Goal: Information Seeking & Learning: Learn about a topic

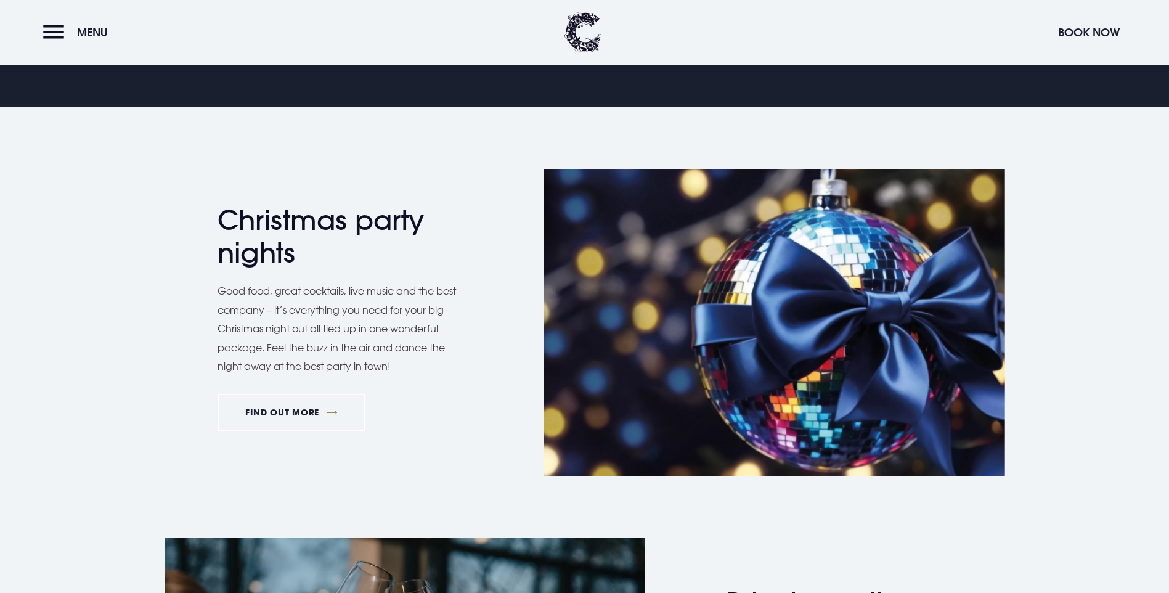
scroll to position [616, 0]
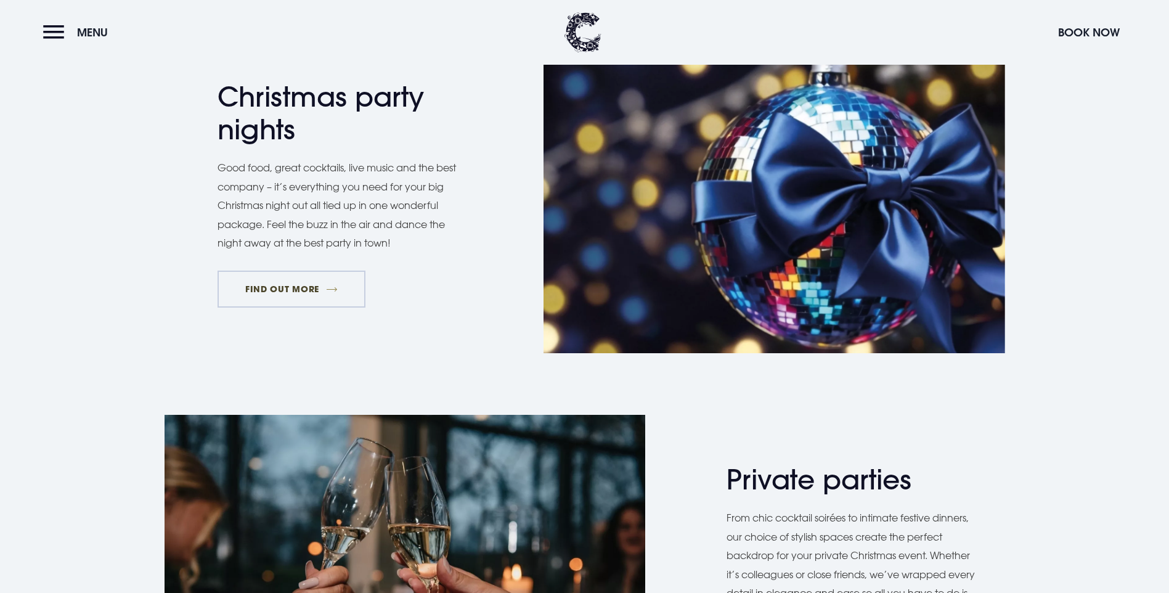
click at [282, 308] on link "FIND OUT MORE" at bounding box center [292, 289] width 149 height 37
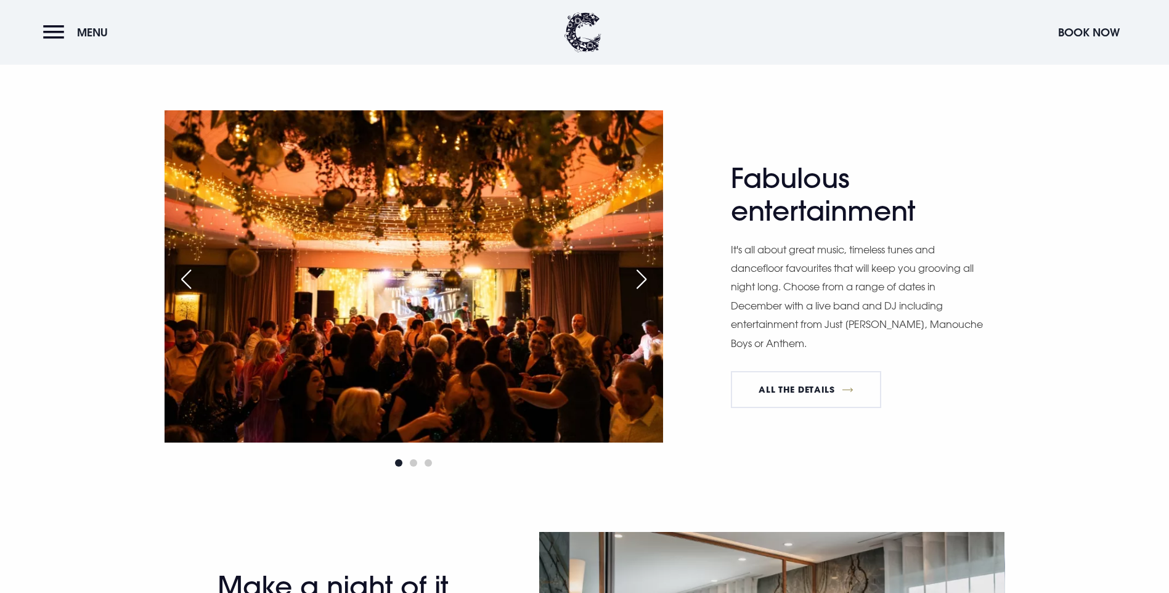
scroll to position [863, 0]
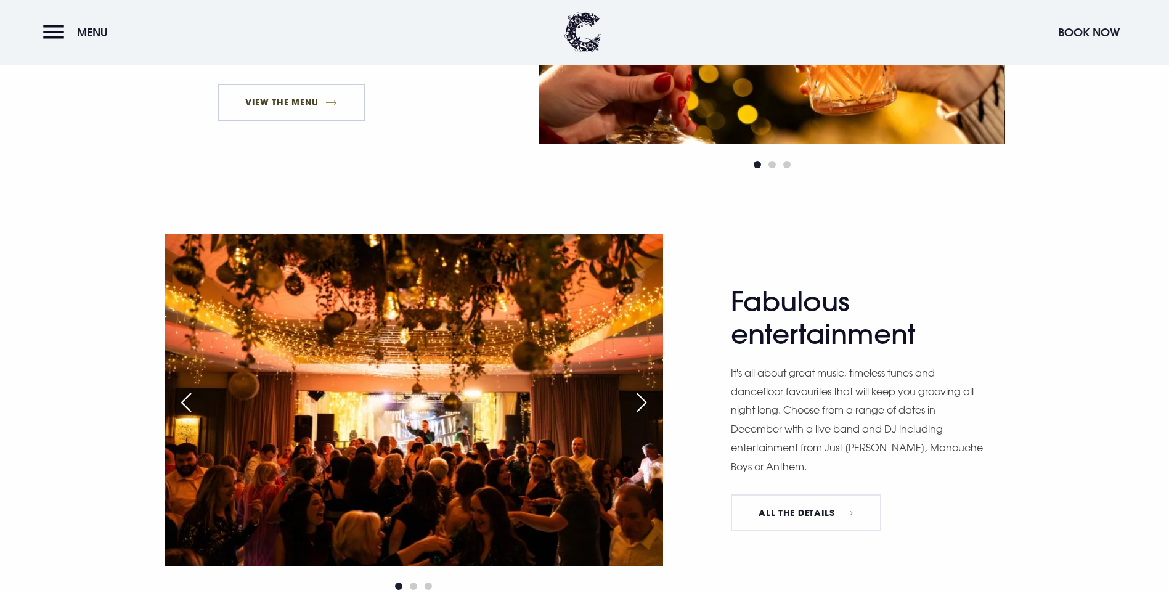
click at [303, 121] on link "View The Menu" at bounding box center [292, 102] width 148 height 37
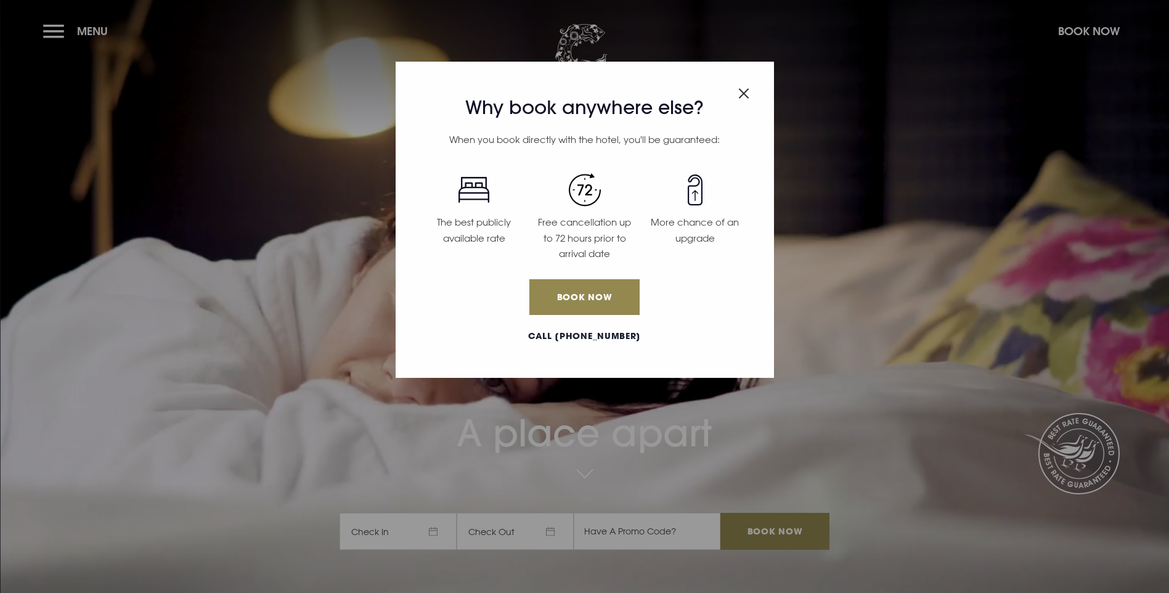
click at [743, 92] on img "Close modal" at bounding box center [743, 93] width 11 height 10
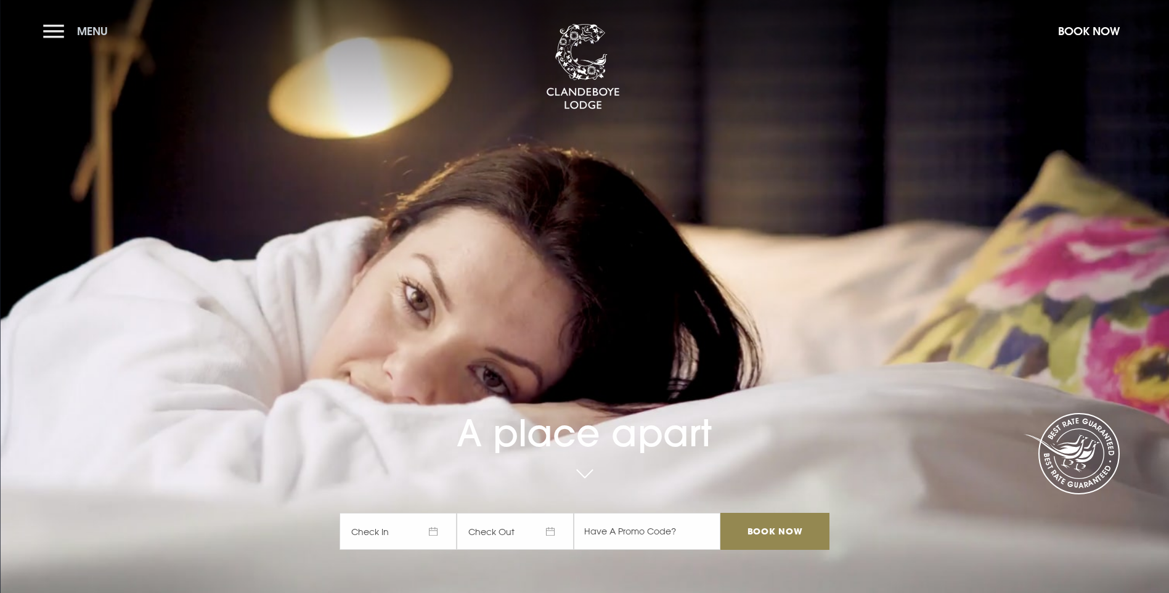
click at [47, 31] on button "Menu" at bounding box center [78, 31] width 71 height 26
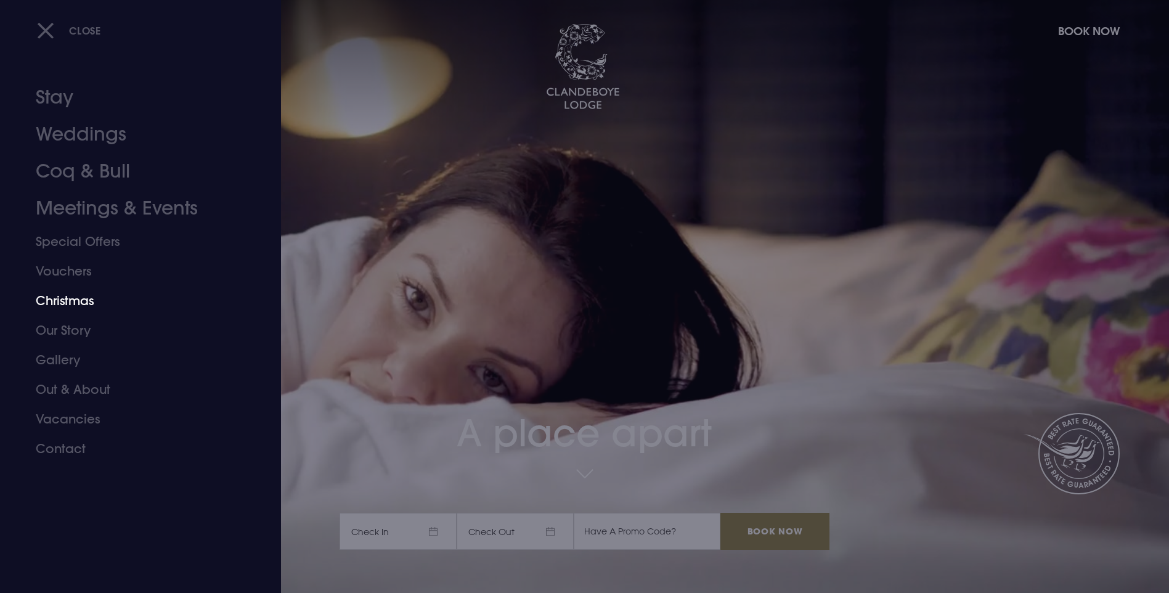
click at [87, 304] on link "Christmas" at bounding box center [133, 301] width 195 height 30
click at [62, 296] on link "Christmas" at bounding box center [133, 301] width 195 height 30
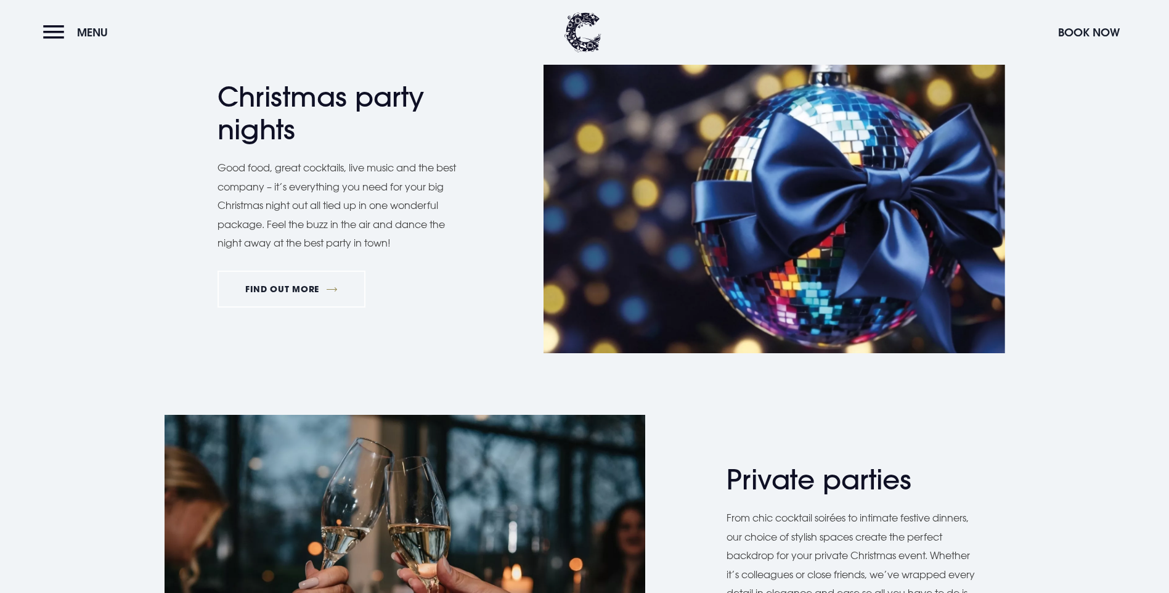
scroll to position [740, 0]
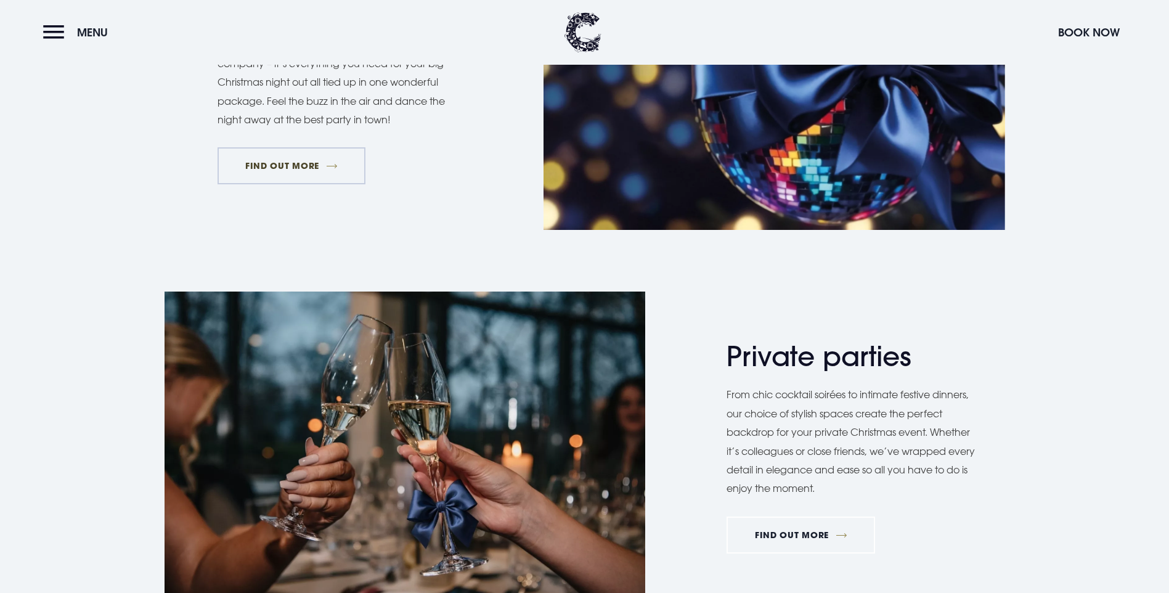
click at [310, 184] on link "FIND OUT MORE" at bounding box center [292, 165] width 149 height 37
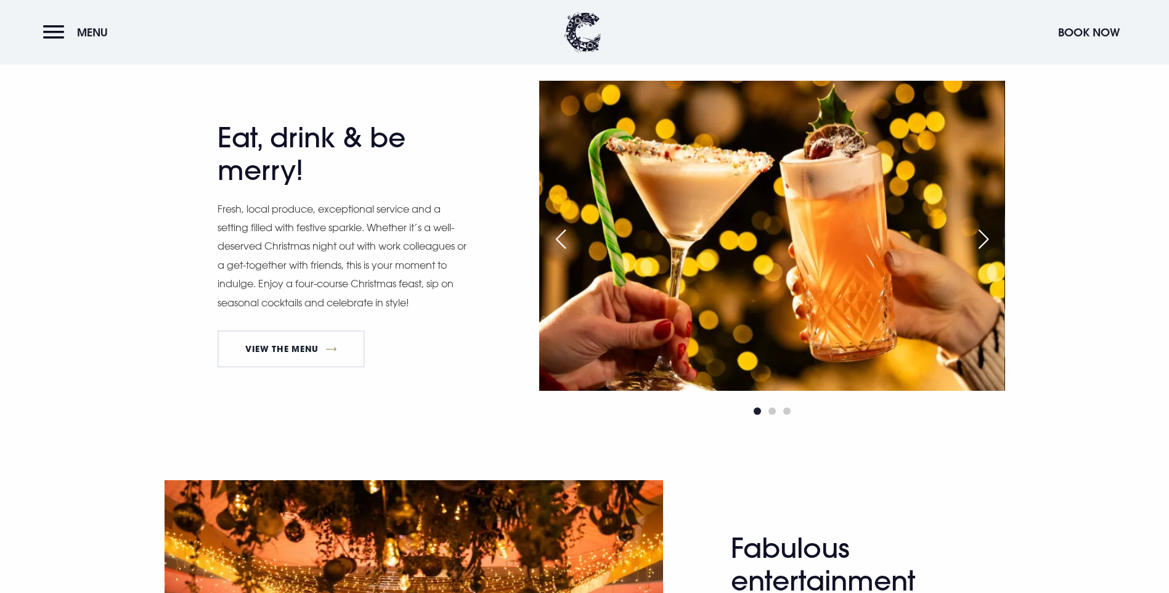
scroll to position [740, 0]
